Goal: Task Accomplishment & Management: Use online tool/utility

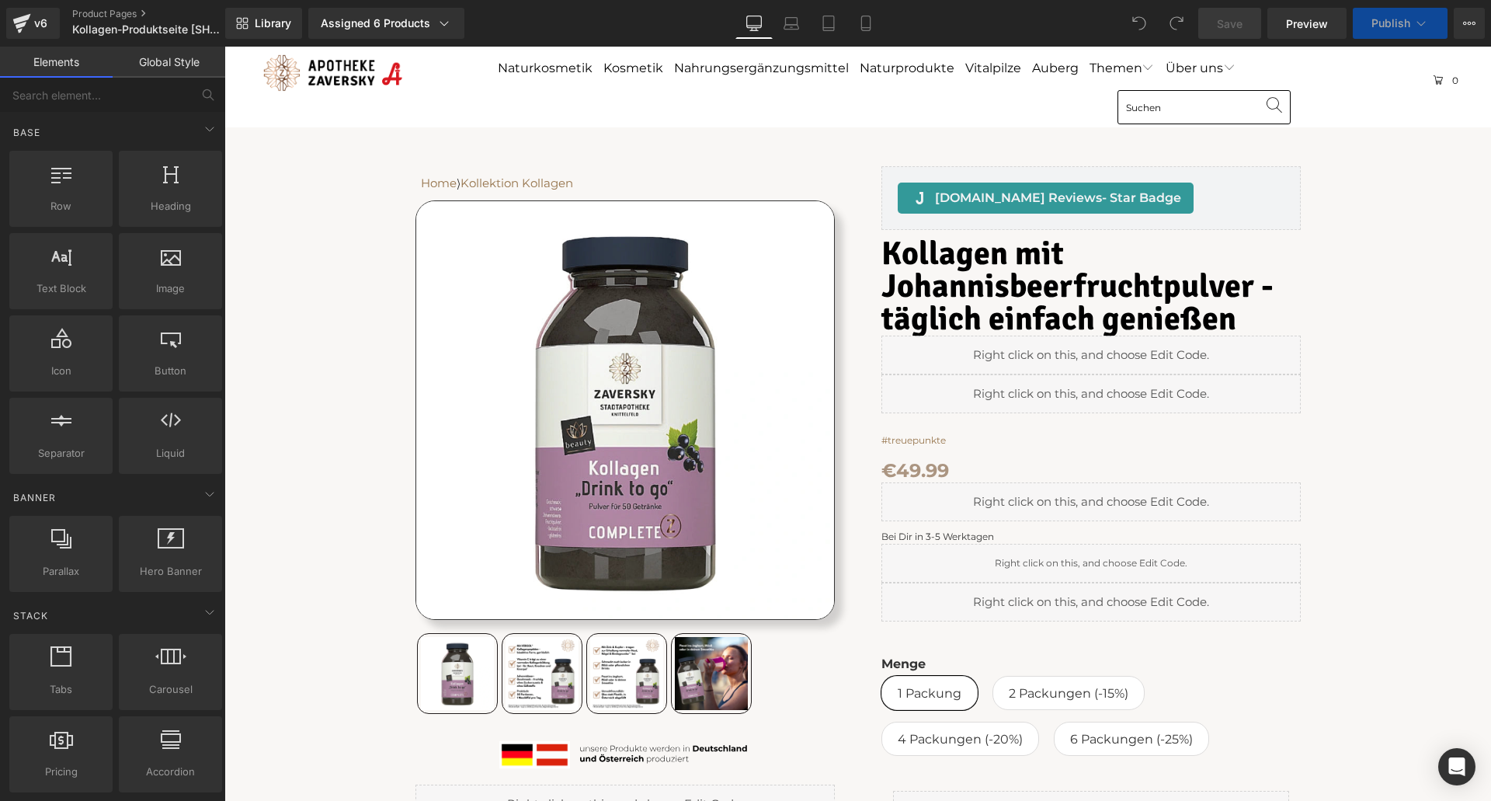
click at [1369, 237] on div "Home ⟩ Kollektion Kollagen Text Block Row Sale Off" at bounding box center [857, 649] width 1251 height 1044
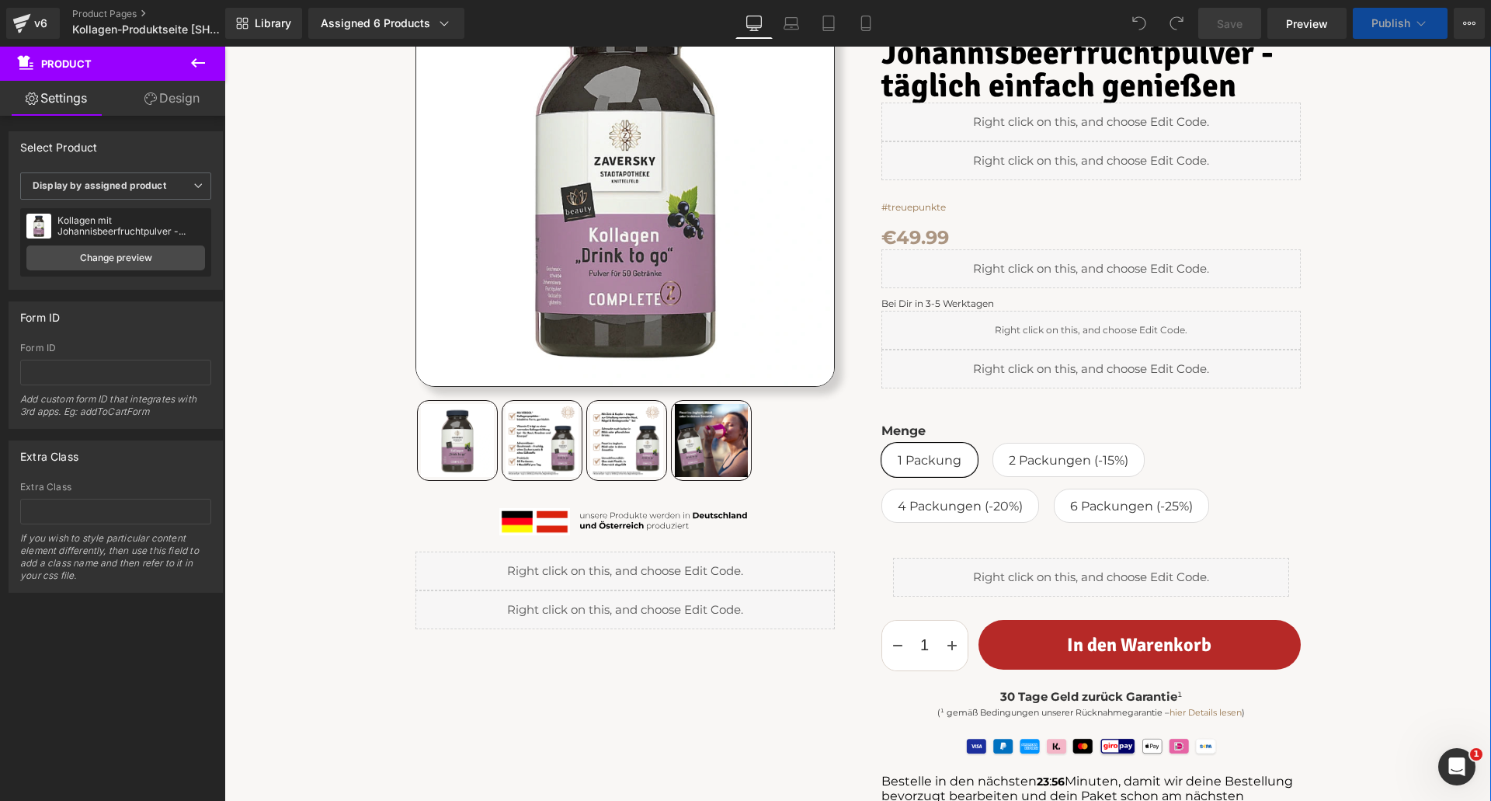
scroll to position [466, 0]
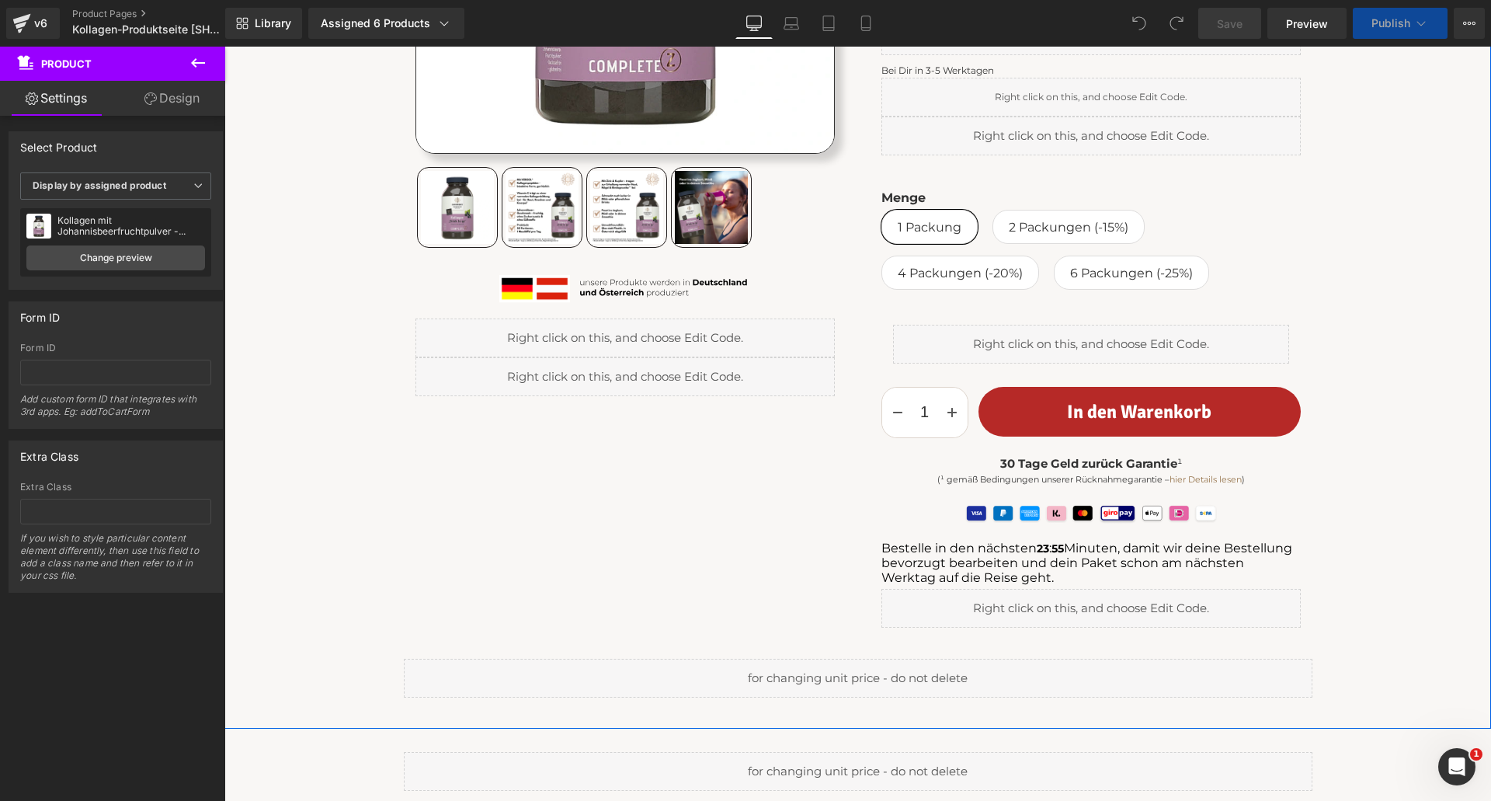
click at [1105, 602] on div "Liquid" at bounding box center [1090, 608] width 419 height 39
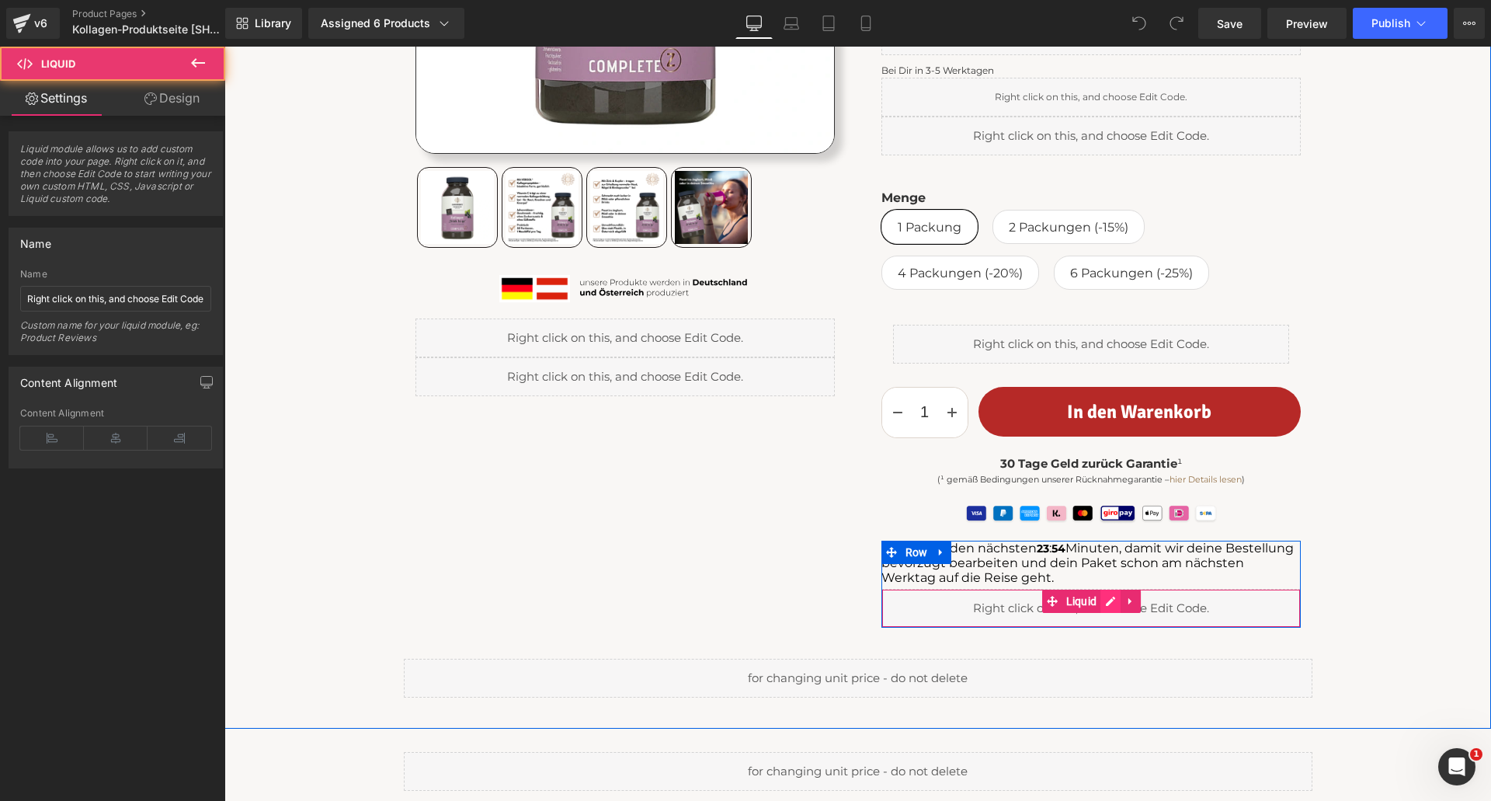
click at [1110, 604] on div "Liquid" at bounding box center [1090, 608] width 419 height 39
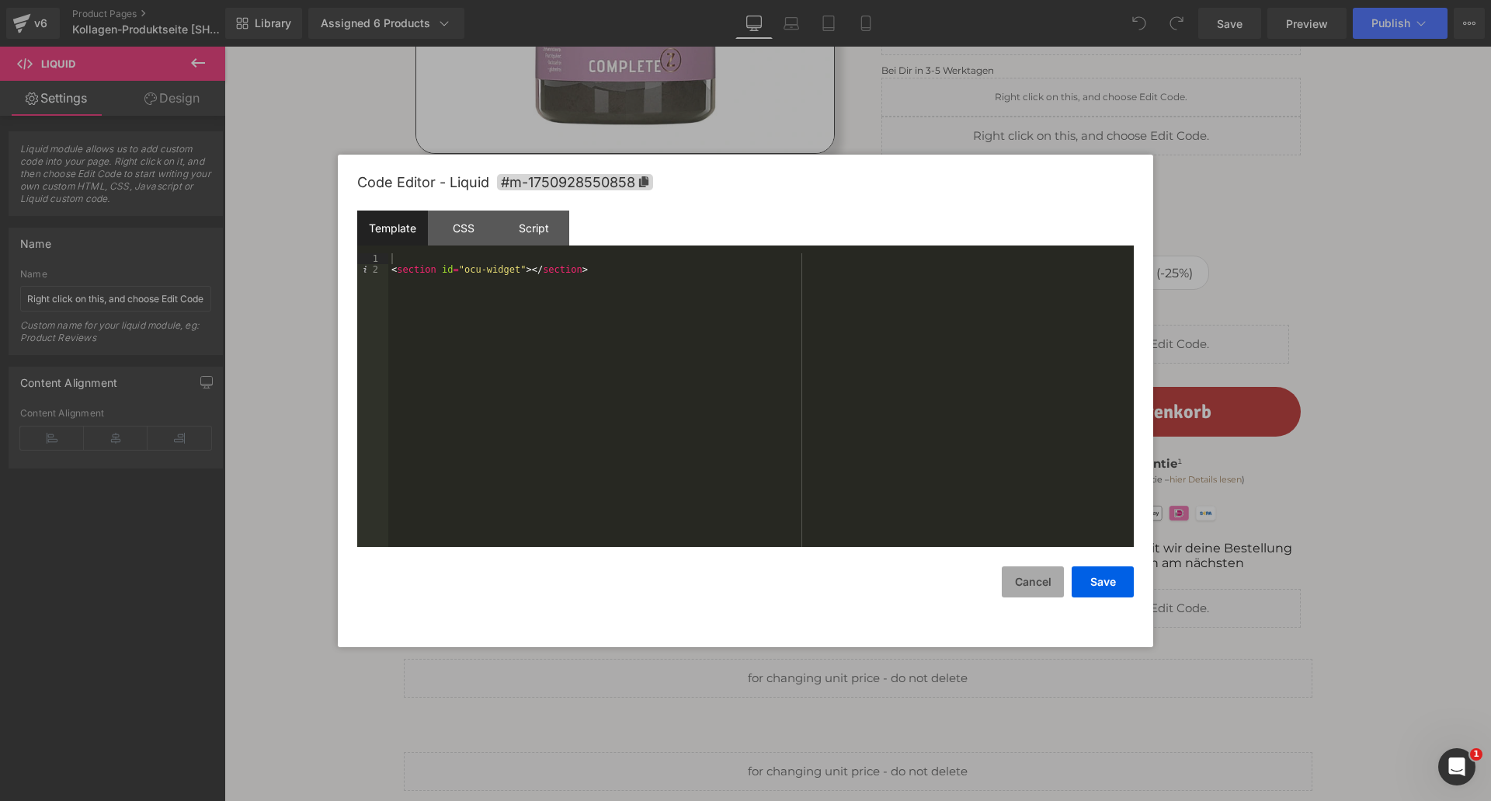
click at [1037, 578] on button "Cancel" at bounding box center [1033, 581] width 62 height 31
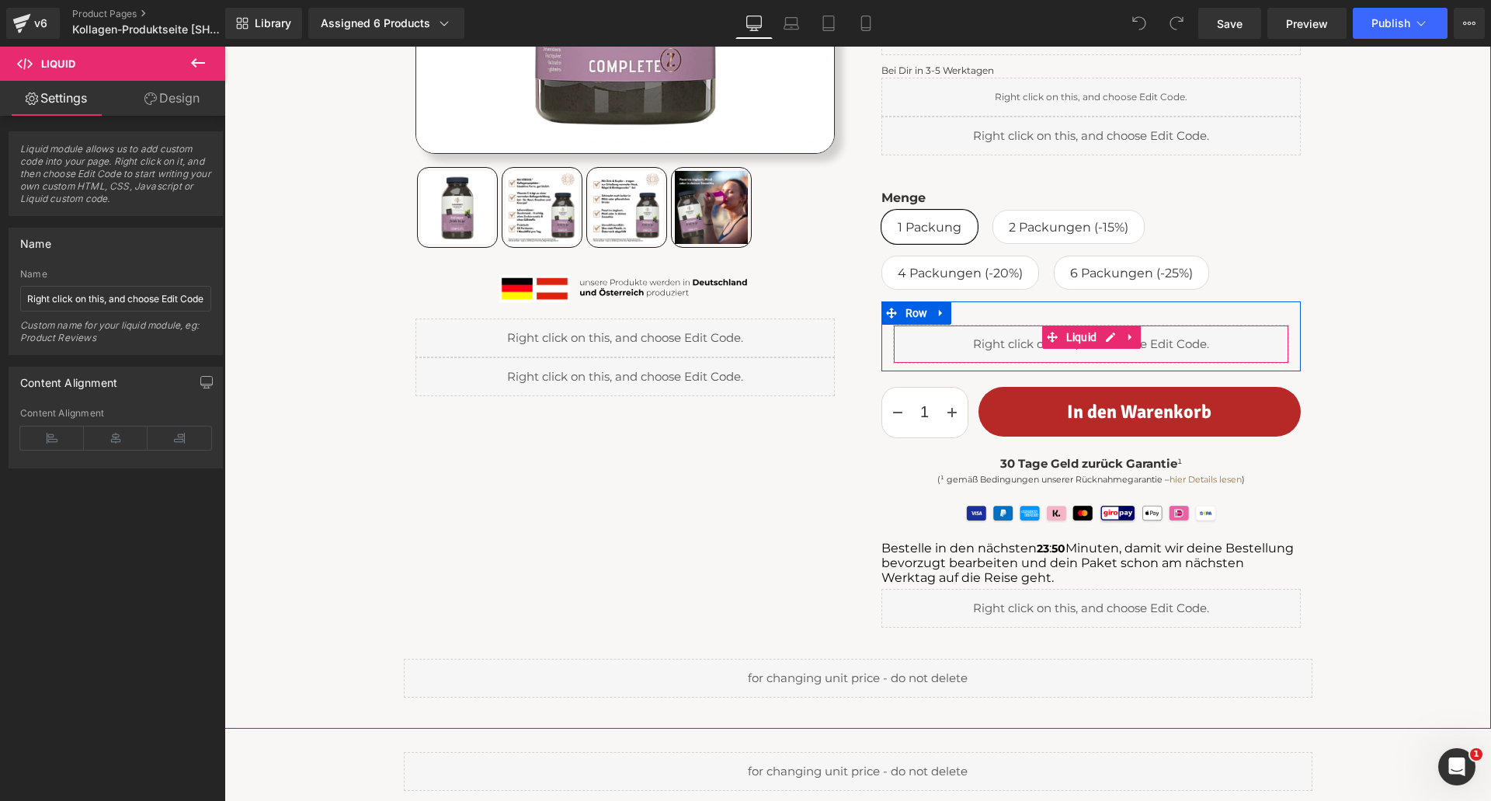
click at [1103, 335] on div "Liquid" at bounding box center [1091, 344] width 396 height 39
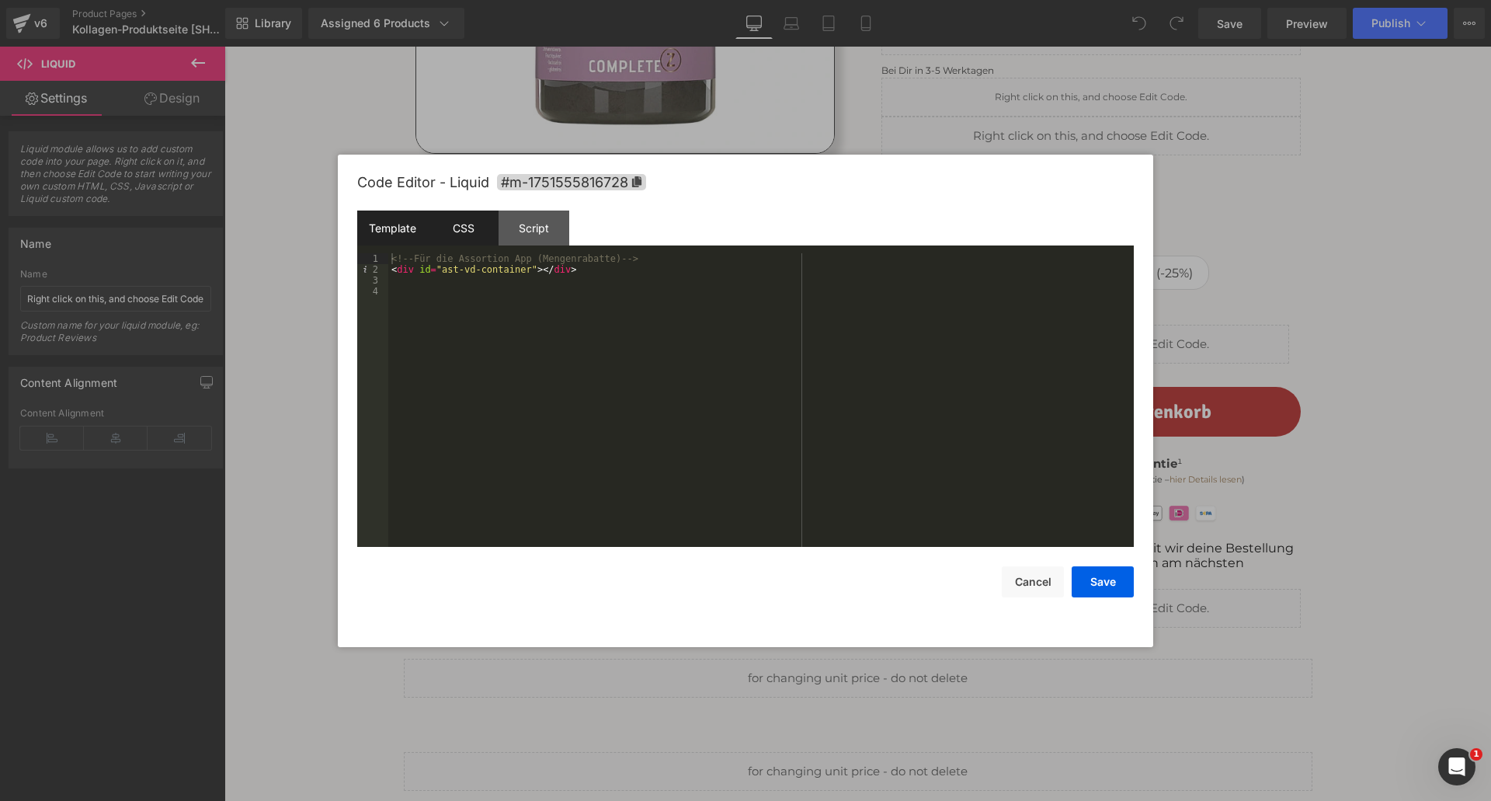
click at [454, 231] on div "CSS" at bounding box center [463, 227] width 71 height 35
click at [546, 226] on div "Script" at bounding box center [533, 227] width 71 height 35
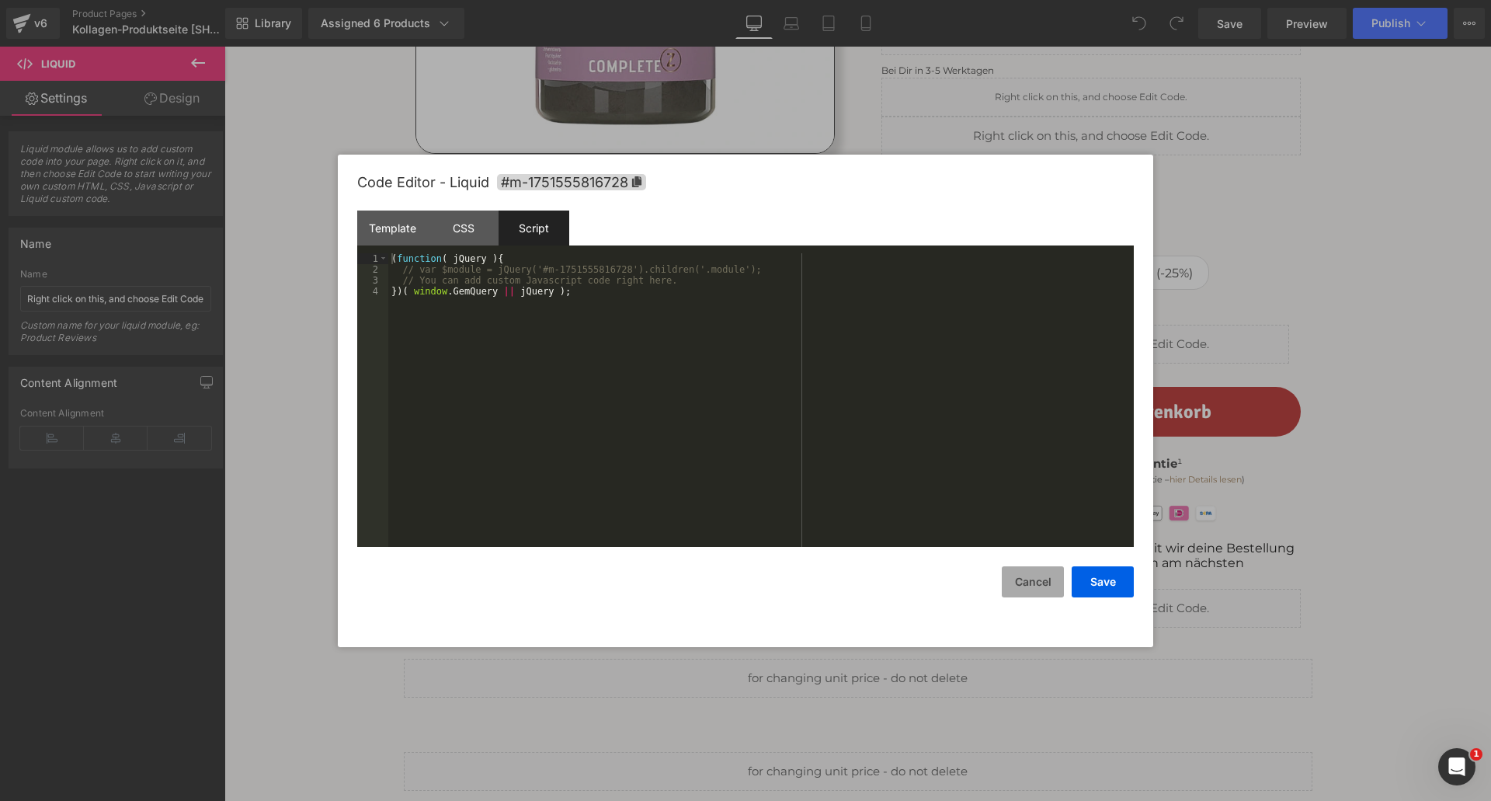
click at [1033, 576] on button "Cancel" at bounding box center [1033, 581] width 62 height 31
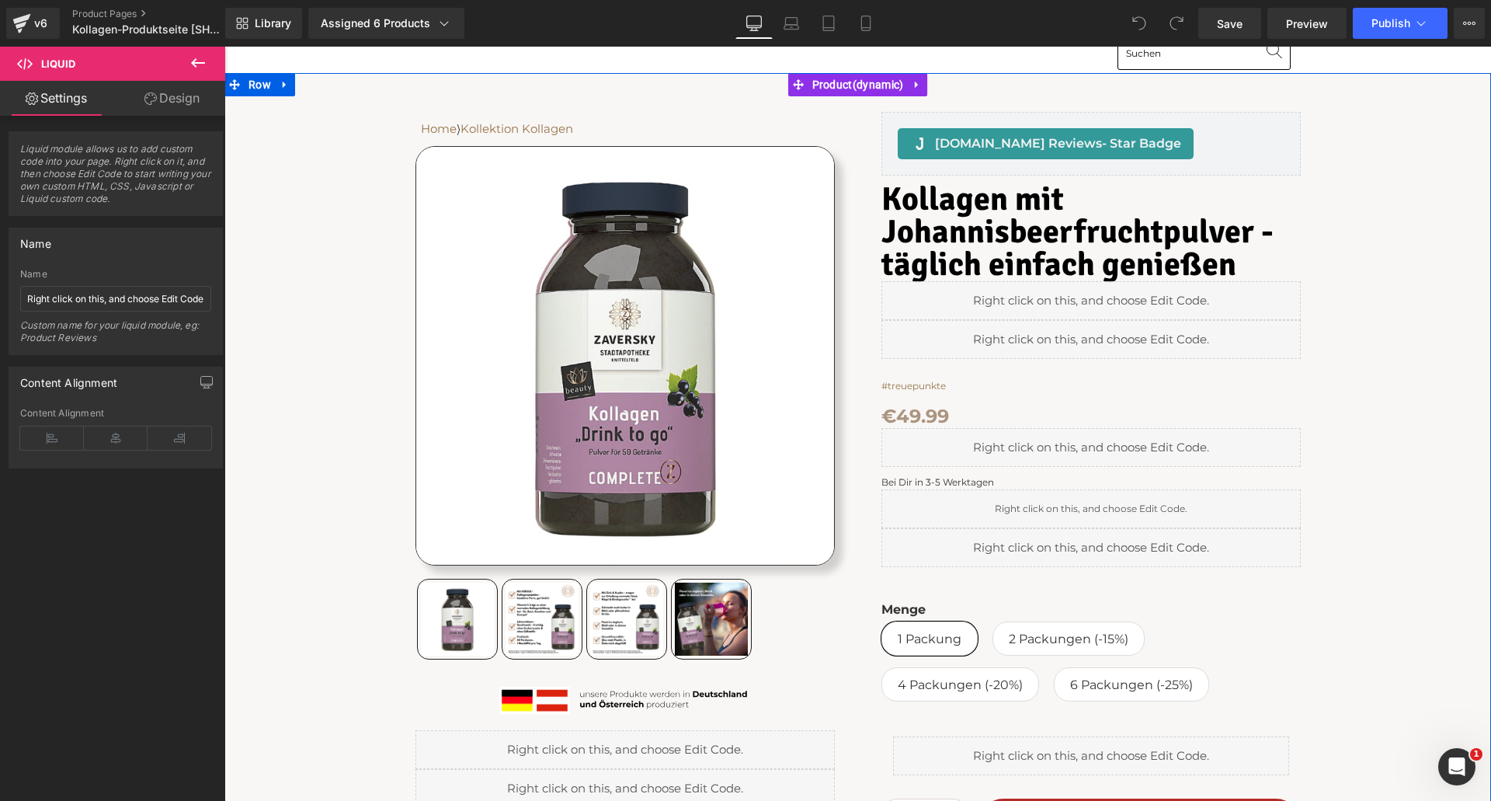
scroll to position [0, 0]
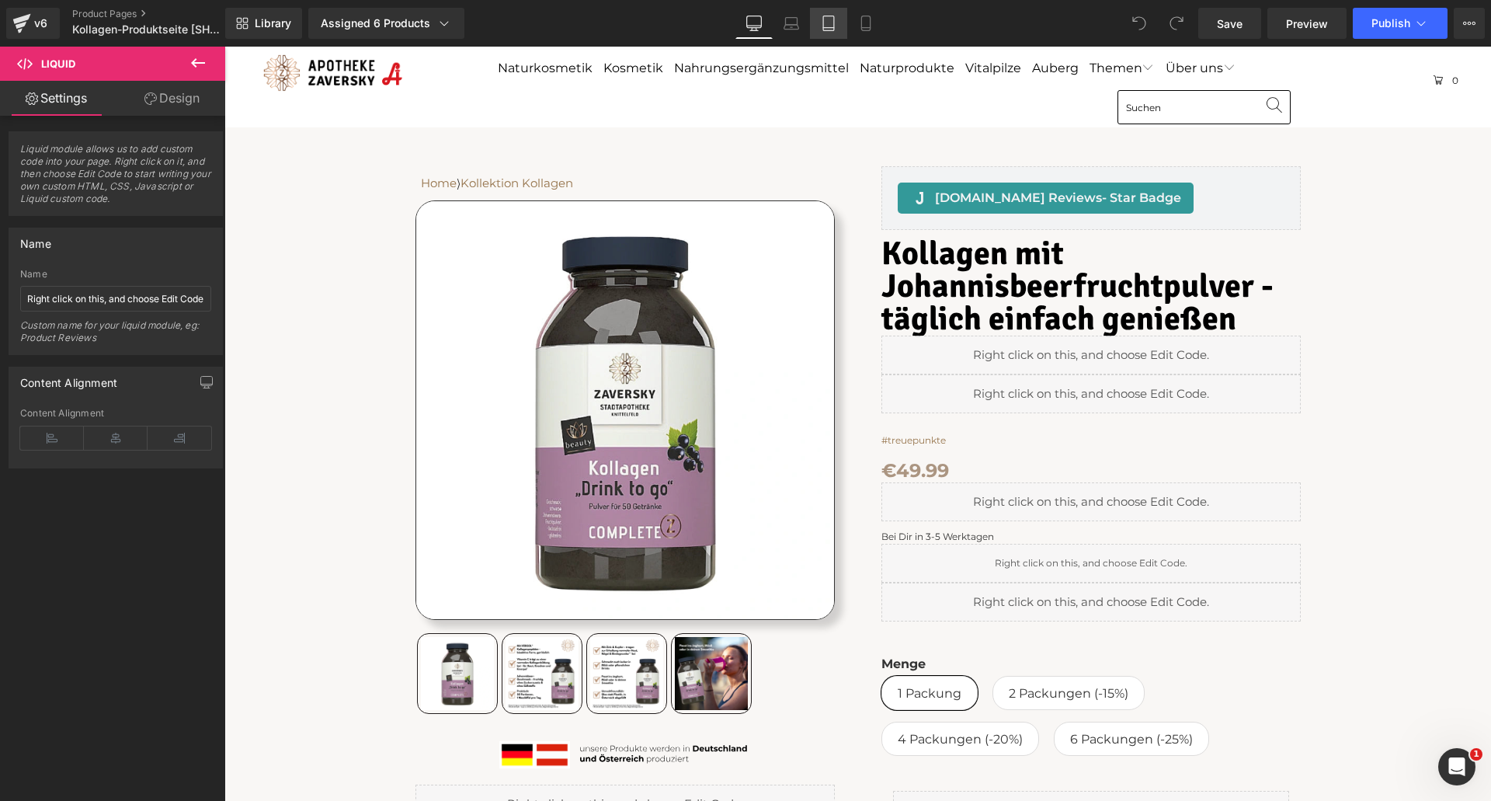
click at [828, 23] on icon at bounding box center [829, 24] width 16 height 16
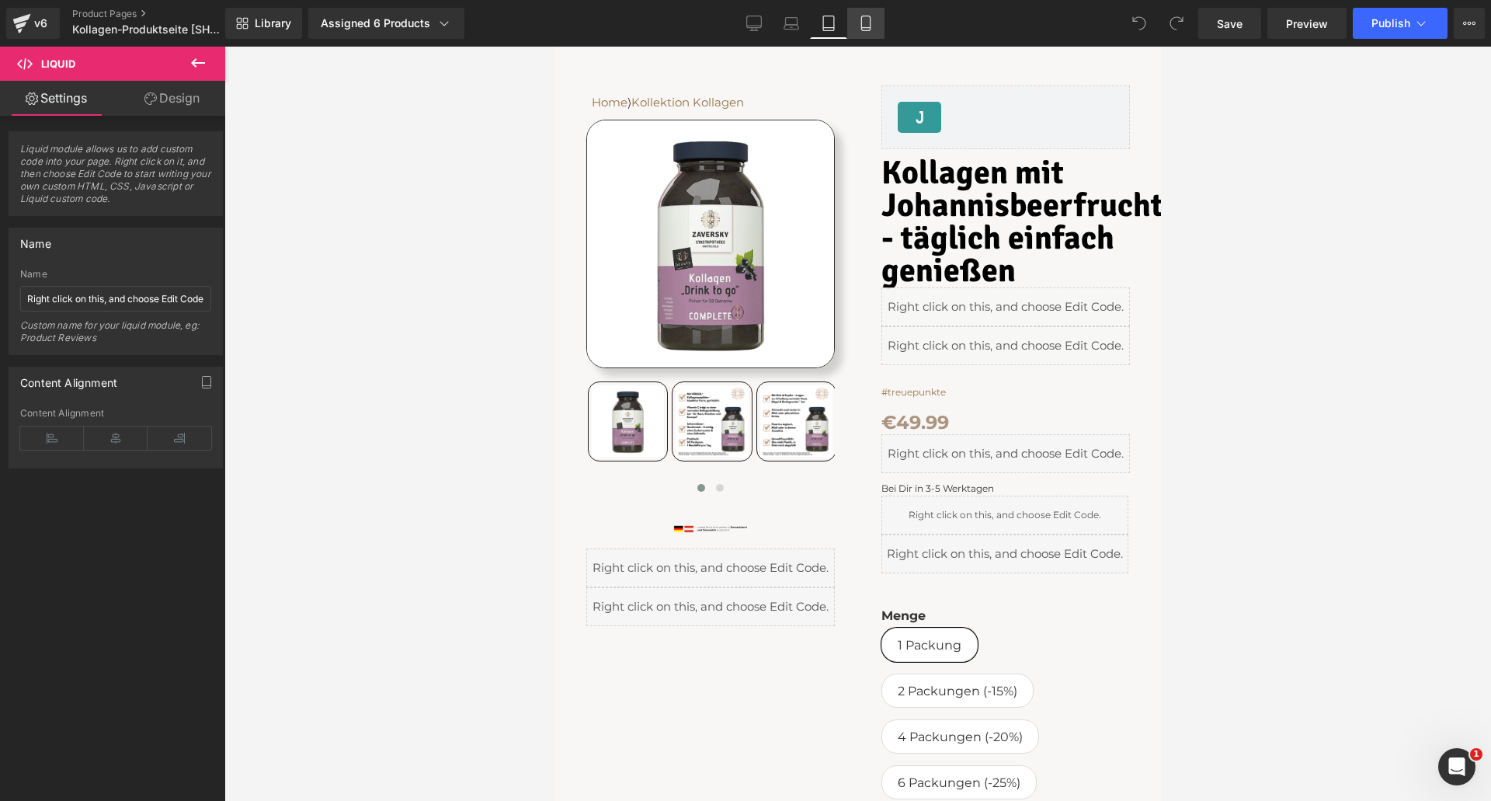
click at [866, 18] on icon at bounding box center [866, 24] width 16 height 16
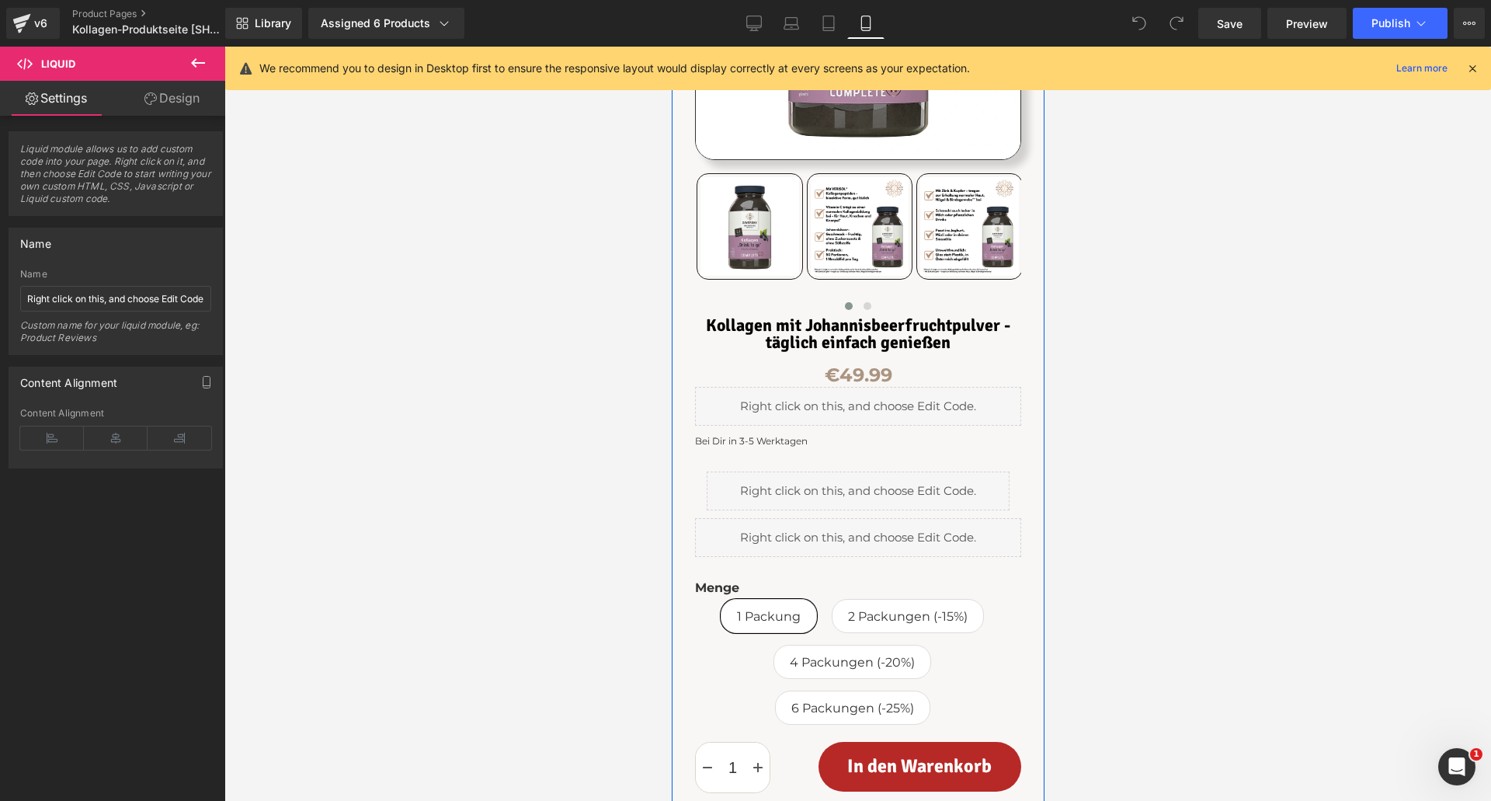
scroll to position [78, 0]
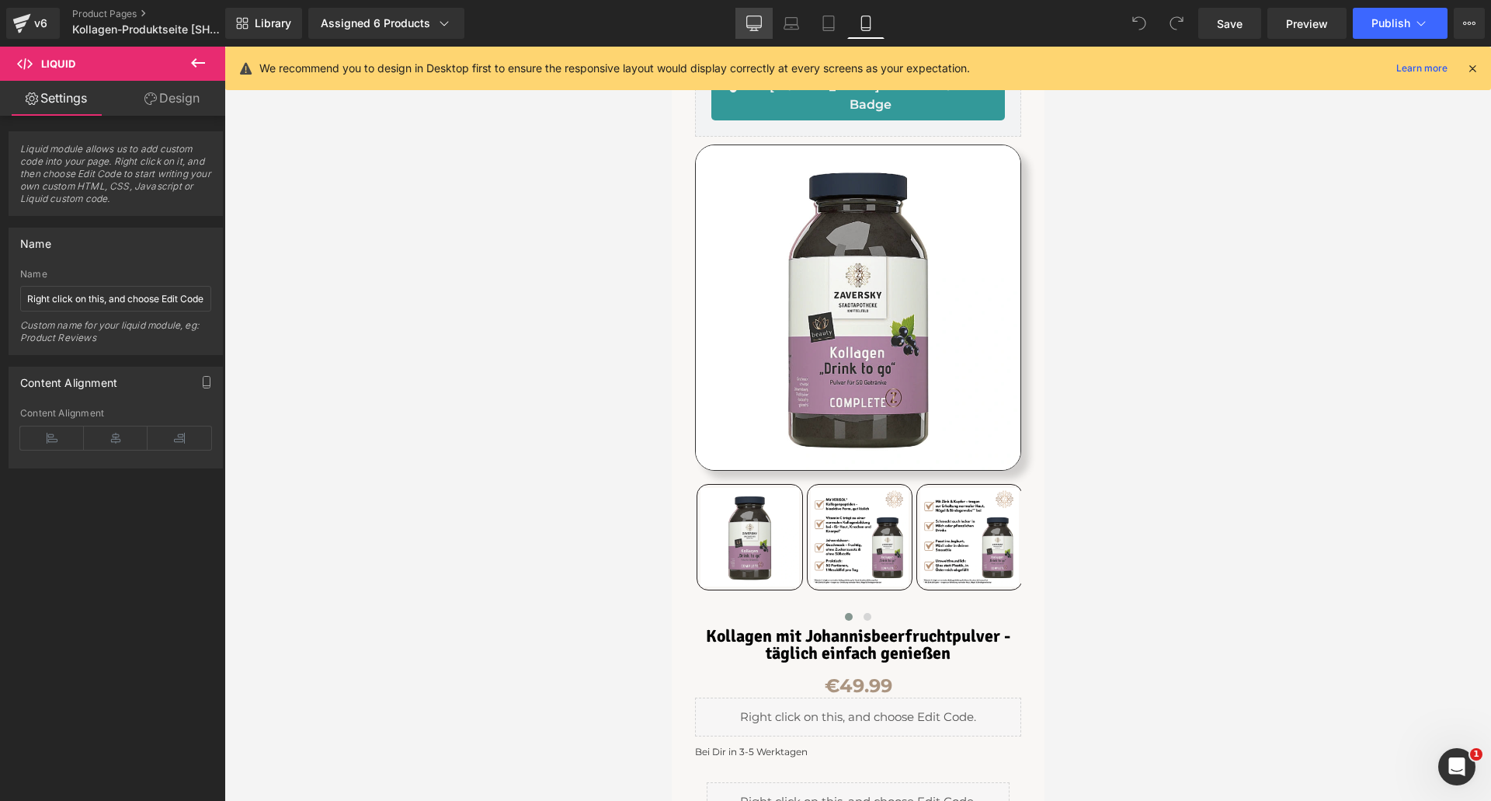
click at [761, 24] on icon at bounding box center [754, 24] width 16 height 16
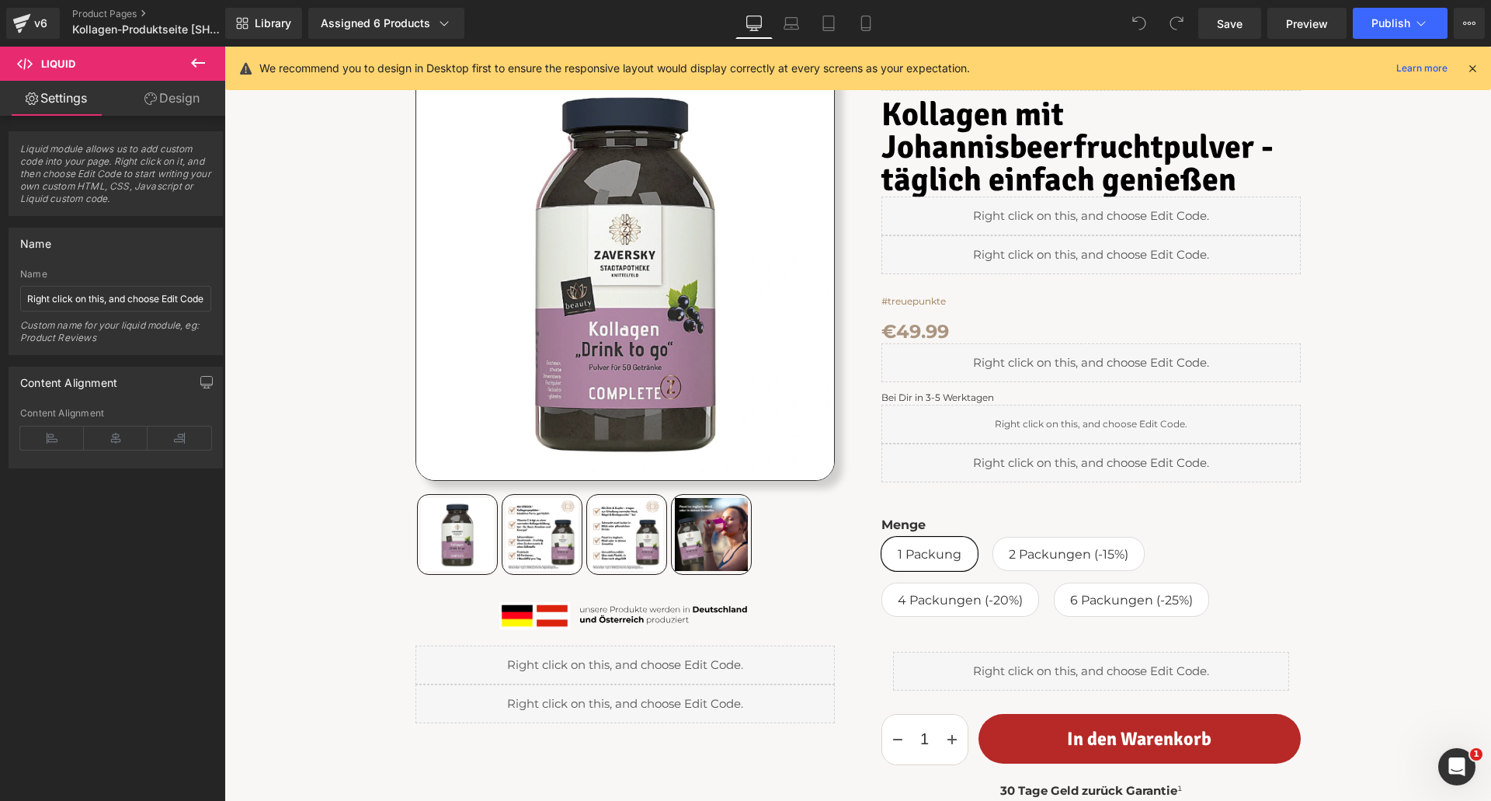
scroll to position [0, 0]
